Goal: Task Accomplishment & Management: Use online tool/utility

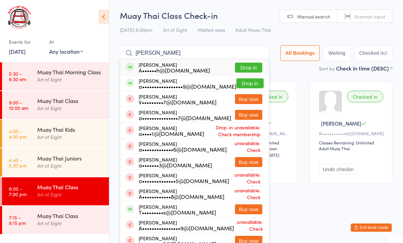
type input "[PERSON_NAME]"
click at [248, 67] on button "Drop in" at bounding box center [248, 68] width 27 height 10
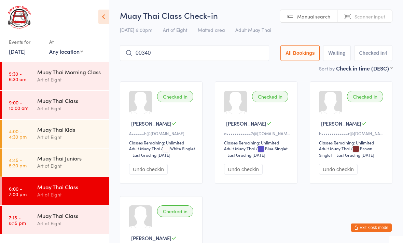
type input "00340"
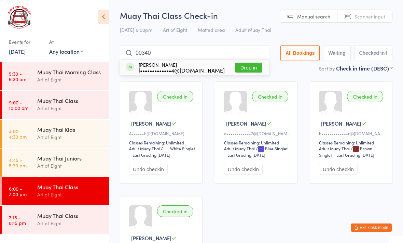
click at [247, 65] on button "Drop in" at bounding box center [248, 68] width 27 height 10
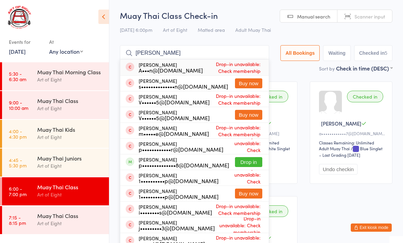
type input "[PERSON_NAME]"
click at [249, 167] on button "Drop in" at bounding box center [248, 162] width 27 height 10
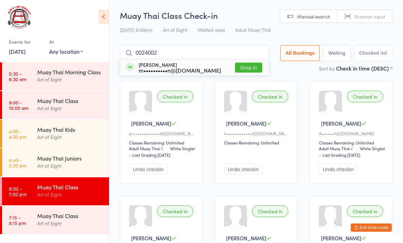
type input "00240024"
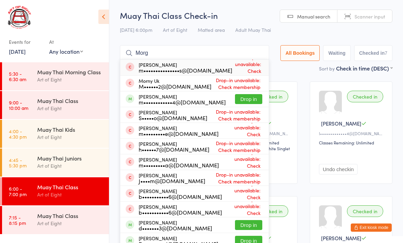
type input "Morg"
click at [240, 97] on button "Drop in" at bounding box center [248, 99] width 27 height 10
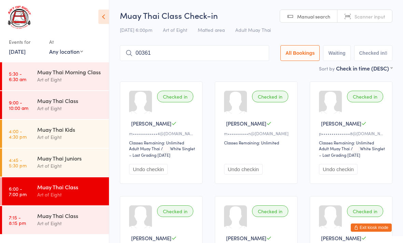
type input "00361"
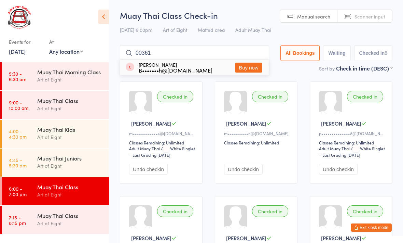
click at [239, 63] on button "Buy now" at bounding box center [248, 68] width 27 height 10
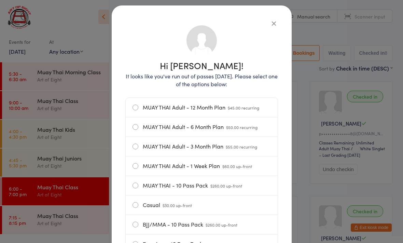
scroll to position [30, 0]
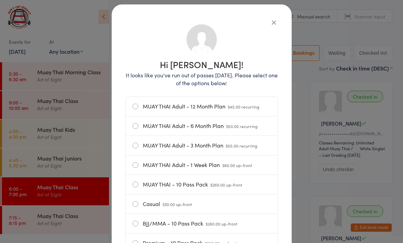
click at [239, 107] on span "$45.00 recurring" at bounding box center [243, 107] width 31 height 6
click at [0, 0] on input "MUAY THAI Adult - 12 Month Plan $45.00 recurring" at bounding box center [0, 0] width 0 height 0
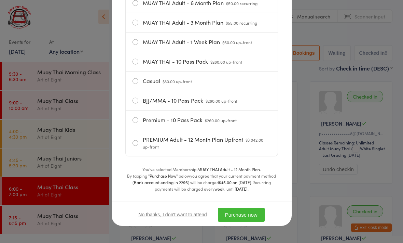
scroll to position [156, 0]
click at [243, 217] on button "Purchase now" at bounding box center [241, 214] width 47 height 14
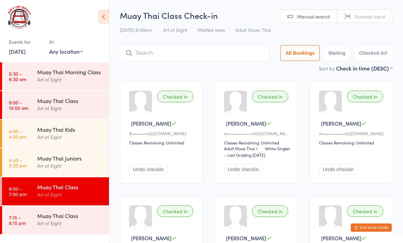
click at [218, 46] on input "search" at bounding box center [194, 53] width 149 height 16
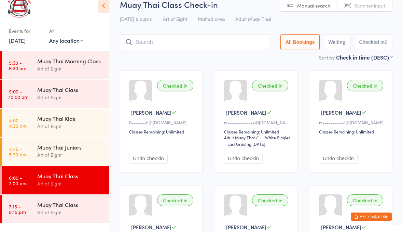
scroll to position [22, 0]
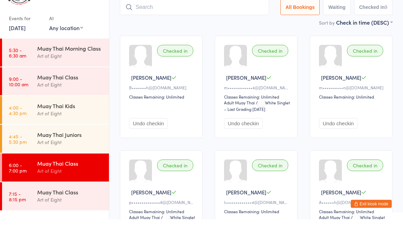
click at [203, 23] on input "search" at bounding box center [194, 31] width 149 height 16
type input "[PERSON_NAME]"
click at [220, 23] on input "[PERSON_NAME]" at bounding box center [194, 31] width 149 height 16
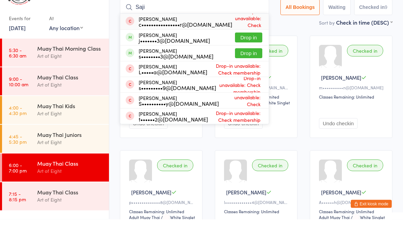
type input "Saji"
click at [246, 56] on button "Drop in" at bounding box center [248, 61] width 27 height 10
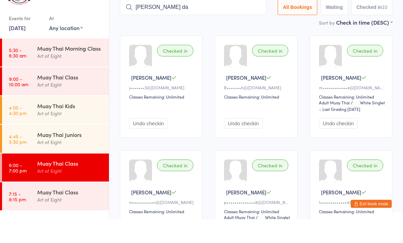
type input "[PERSON_NAME] da"
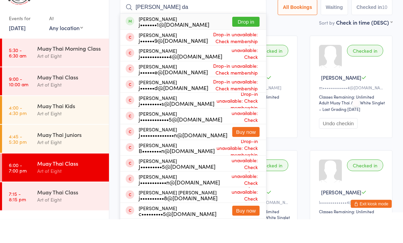
click at [177, 23] on input "[PERSON_NAME] da" at bounding box center [193, 31] width 147 height 16
click at [239, 41] on button "Drop in" at bounding box center [245, 46] width 27 height 10
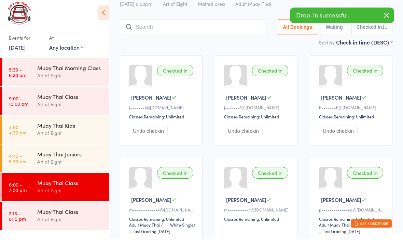
scroll to position [0, 0]
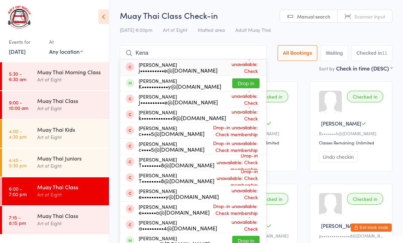
type input "Kena"
click at [243, 83] on button "Drop in" at bounding box center [245, 83] width 27 height 10
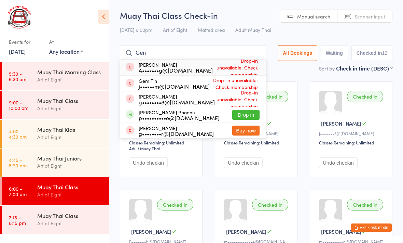
type input "Gen"
click at [253, 114] on button "Drop in" at bounding box center [245, 115] width 27 height 10
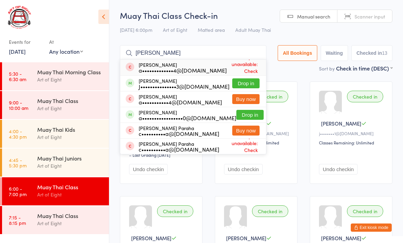
type input "[PERSON_NAME]"
click at [236, 81] on button "Drop in" at bounding box center [245, 83] width 27 height 10
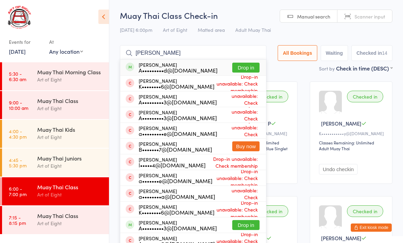
type input "[PERSON_NAME]"
click at [239, 65] on button "Drop in" at bounding box center [245, 68] width 27 height 10
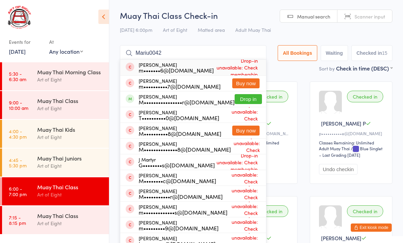
type input "Mariu00428"
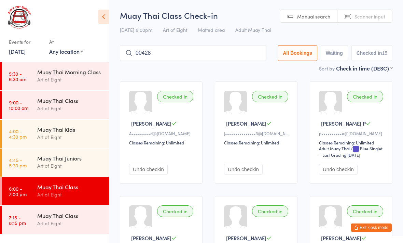
type input "00428"
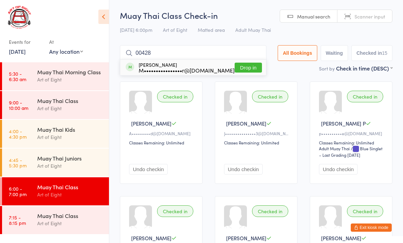
click at [239, 61] on div "[PERSON_NAME] M••••••••••••••••r@[DOMAIN_NAME] Drop in" at bounding box center [193, 67] width 146 height 16
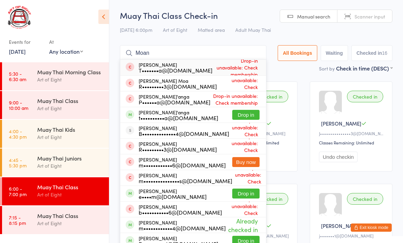
type input "Moan"
click at [234, 111] on button "Drop in" at bounding box center [245, 115] width 27 height 10
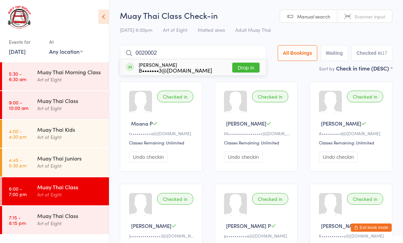
type input "00200020"
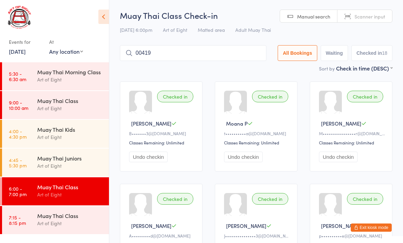
type input "00419"
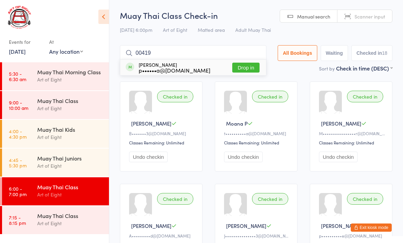
click at [248, 55] on input "00419" at bounding box center [193, 53] width 147 height 16
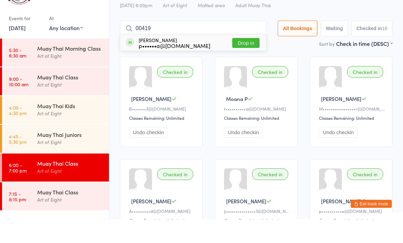
scroll to position [22, 0]
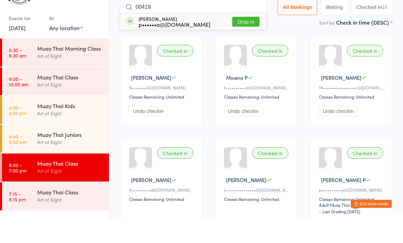
click at [249, 41] on button "Drop in" at bounding box center [245, 46] width 27 height 10
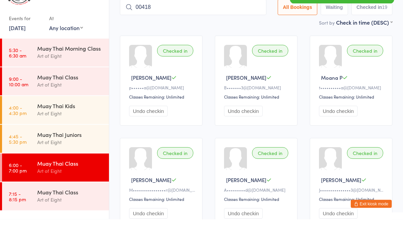
type input "00418"
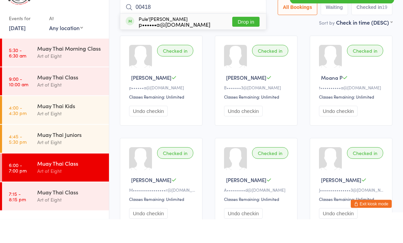
click at [240, 41] on button "Drop in" at bounding box center [245, 46] width 27 height 10
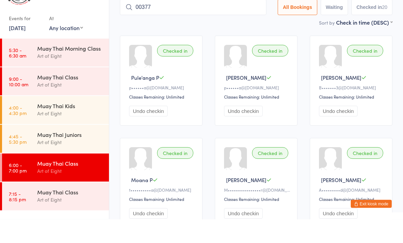
type input "00377"
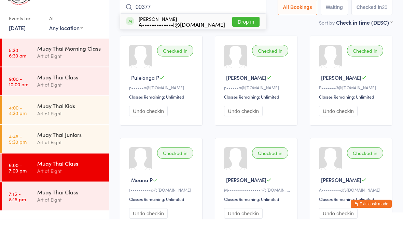
click at [243, 41] on button "Drop in" at bounding box center [245, 46] width 27 height 10
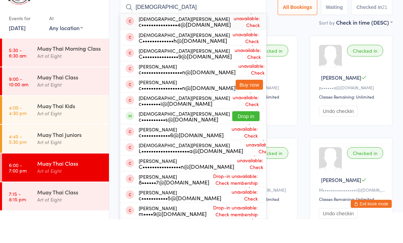
type input "[DEMOGRAPHIC_DATA]"
click at [239, 135] on button "Drop in" at bounding box center [245, 140] width 27 height 10
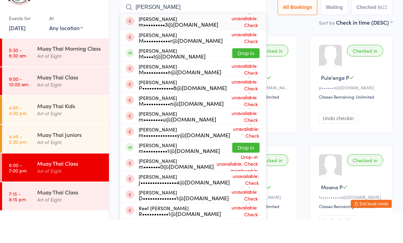
type input "[PERSON_NAME]"
click at [237, 72] on button "Drop in" at bounding box center [245, 77] width 27 height 10
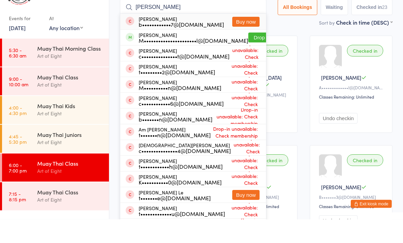
type input "[PERSON_NAME]"
click at [248, 56] on button "Drop in" at bounding box center [261, 61] width 27 height 10
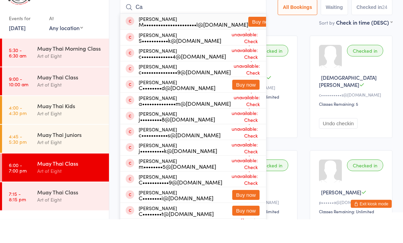
type input "C"
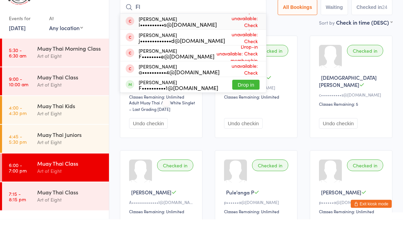
type input "Fl"
click at [233, 104] on button "Drop in" at bounding box center [245, 109] width 27 height 10
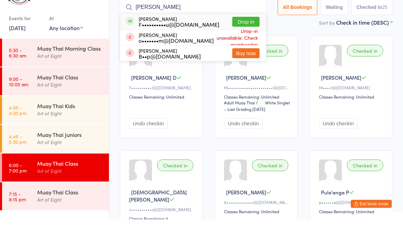
type input "[PERSON_NAME]"
click at [244, 41] on button "Drop in" at bounding box center [245, 46] width 27 height 10
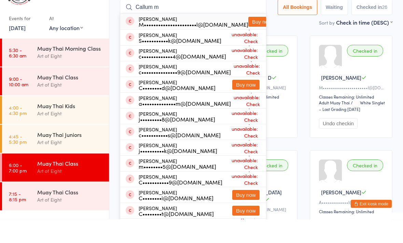
type input "Callum m"
click at [248, 41] on button "Buy now" at bounding box center [261, 46] width 27 height 10
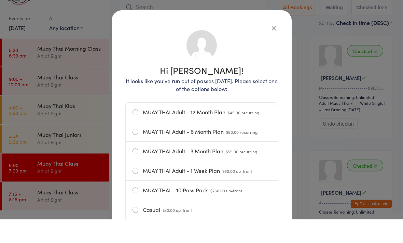
scroll to position [46, 0]
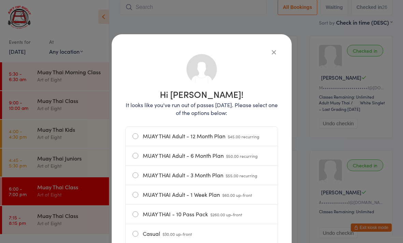
click at [250, 173] on span "$55.00 recurring" at bounding box center [241, 175] width 31 height 6
click at [0, 0] on input "MUAY THAI Adult - 3 Month Plan $55.00 recurring" at bounding box center [0, 0] width 0 height 0
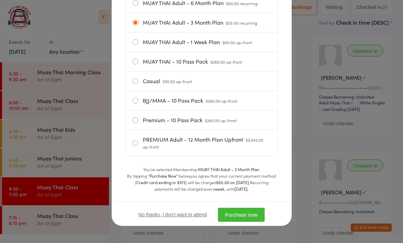
scroll to position [156, 0]
click at [257, 215] on button "Purchase now" at bounding box center [241, 214] width 47 height 14
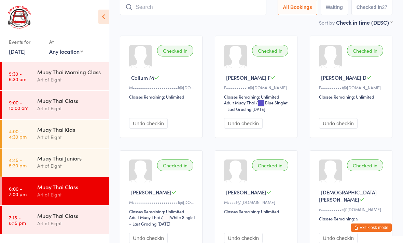
click at [151, 15] on input "search" at bounding box center [193, 7] width 147 height 16
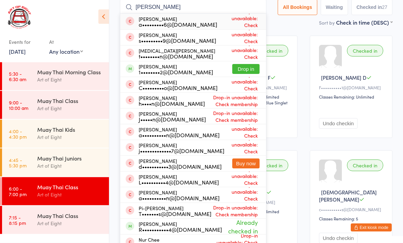
type input "[PERSON_NAME]"
click at [243, 73] on button "Drop in" at bounding box center [245, 69] width 27 height 10
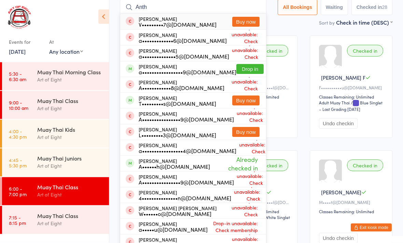
type input "Anth"
click at [241, 66] on button "Drop in" at bounding box center [249, 69] width 27 height 10
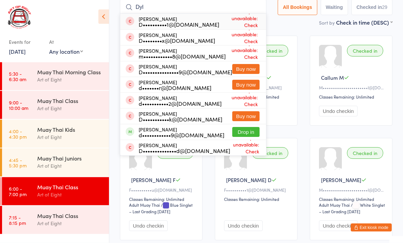
type input "Dyl"
click at [242, 131] on button "Drop in" at bounding box center [245, 132] width 27 height 10
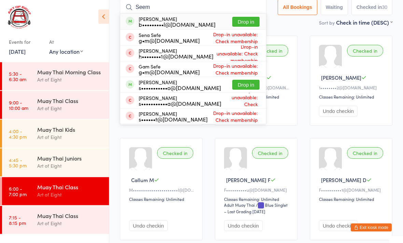
type input "Seem"
click at [245, 20] on button "Drop in" at bounding box center [245, 22] width 27 height 10
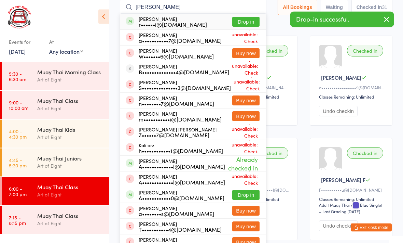
type input "[PERSON_NAME]"
click at [245, 18] on button "Drop in" at bounding box center [245, 22] width 27 height 10
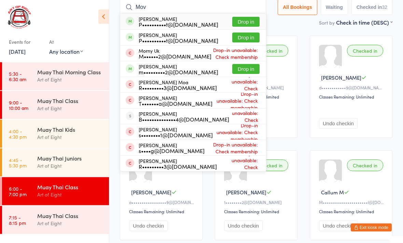
type input "Mov"
click at [239, 70] on button "Drop in" at bounding box center [245, 69] width 27 height 10
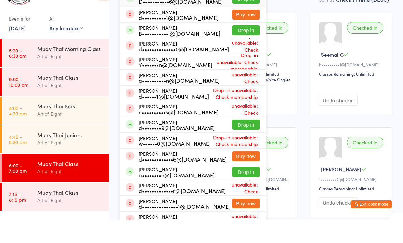
type input "[PERSON_NAME]"
click at [237, 143] on button "Drop in" at bounding box center [245, 148] width 27 height 10
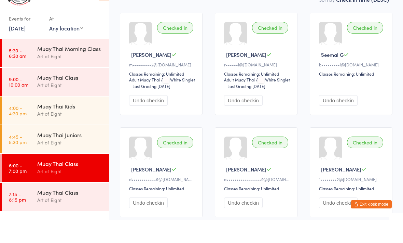
scroll to position [0, 0]
